Goal: Find specific page/section: Find specific page/section

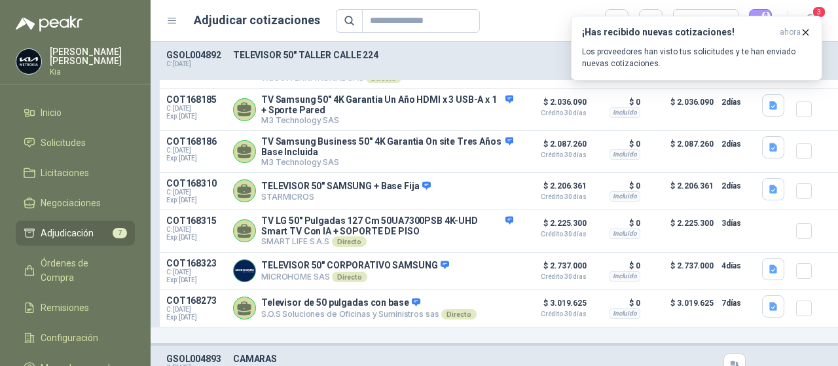
scroll to position [131, 0]
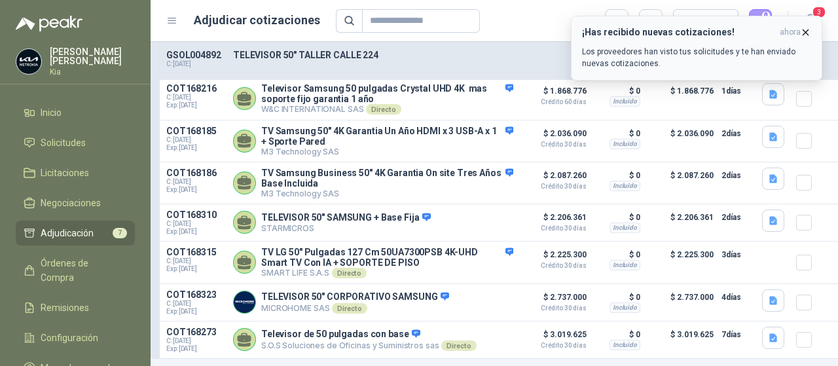
click at [808, 32] on icon "button" at bounding box center [805, 32] width 11 height 11
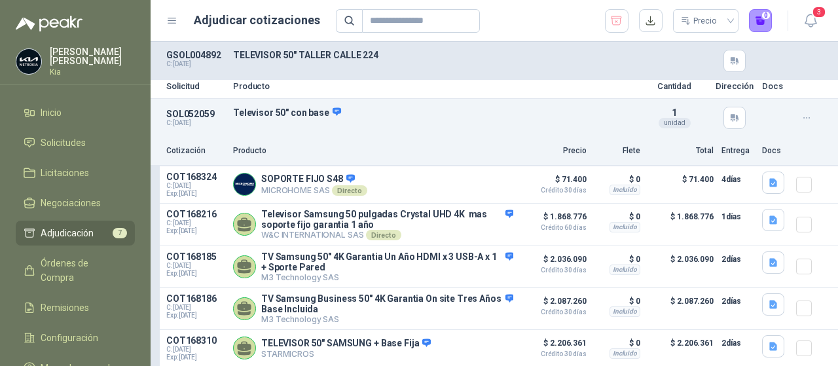
scroll to position [0, 0]
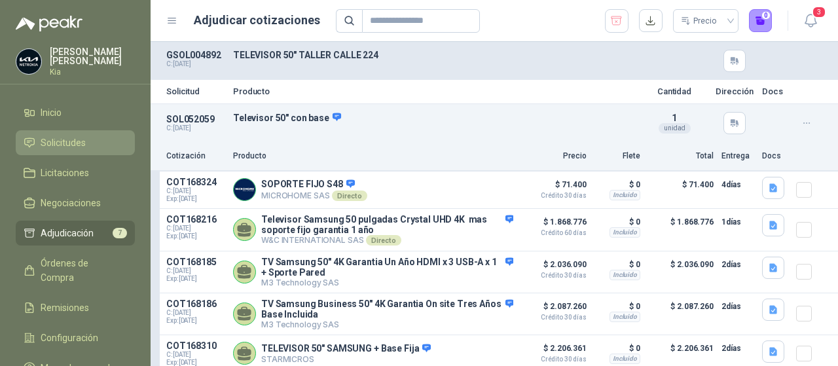
click at [50, 136] on span "Solicitudes" at bounding box center [63, 143] width 45 height 14
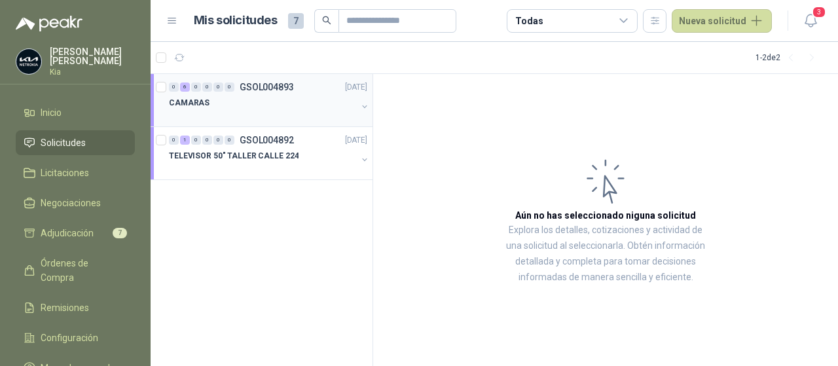
click at [191, 105] on p "CAMARAS" at bounding box center [189, 103] width 41 height 12
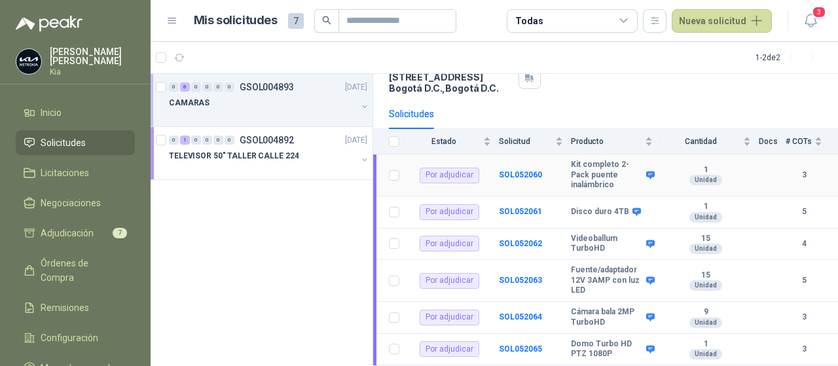
scroll to position [126, 0]
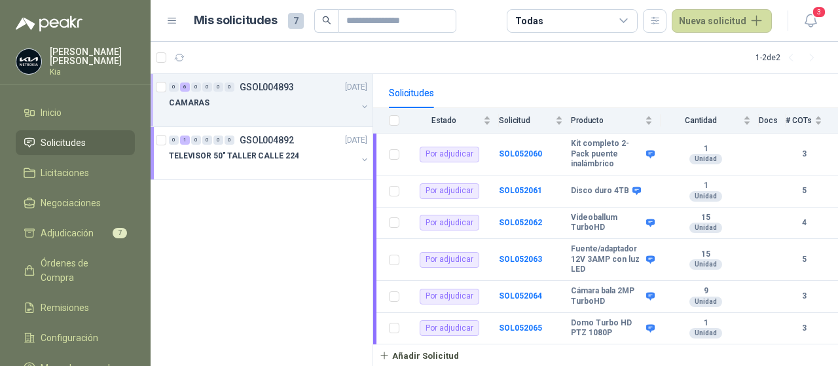
click at [62, 136] on span "Solicitudes" at bounding box center [63, 143] width 45 height 14
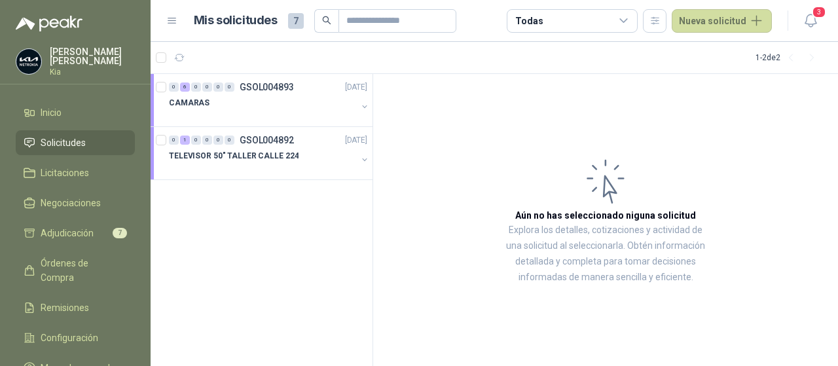
click at [77, 151] on link "Solicitudes" at bounding box center [75, 142] width 119 height 25
click at [183, 88] on div "6" at bounding box center [185, 87] width 10 height 9
